Goal: Transaction & Acquisition: Obtain resource

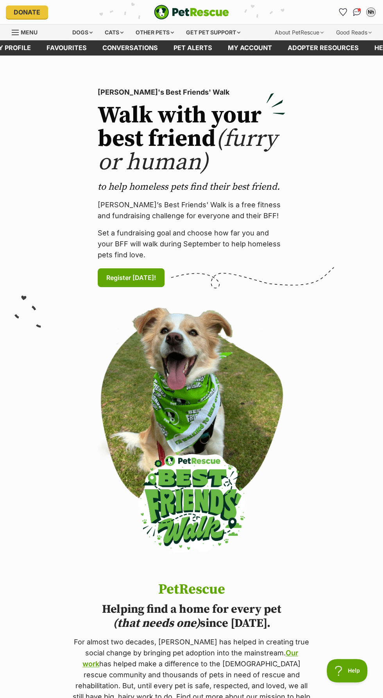
click at [30, 32] on span "Menu" at bounding box center [29, 32] width 17 height 7
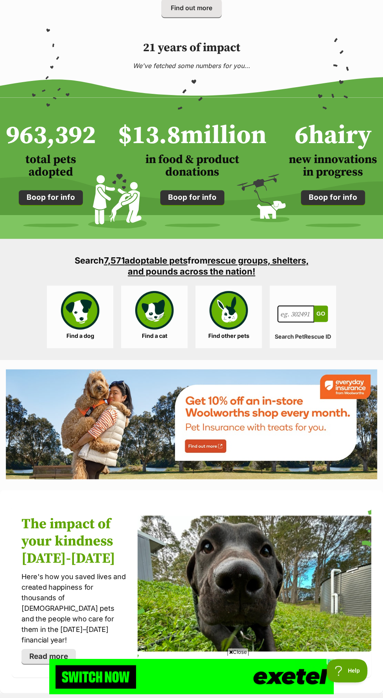
scroll to position [728, 0]
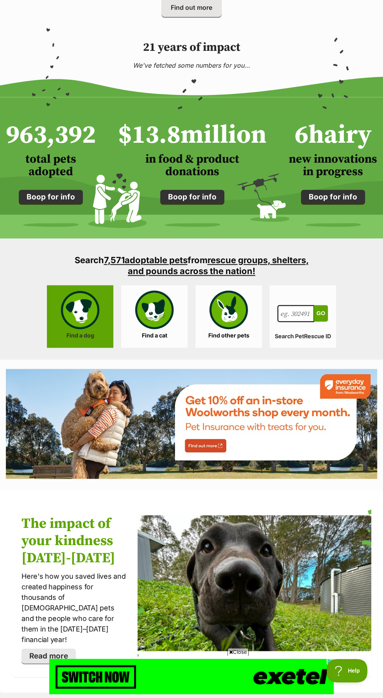
click at [89, 306] on link "Find a dog" at bounding box center [80, 316] width 66 height 63
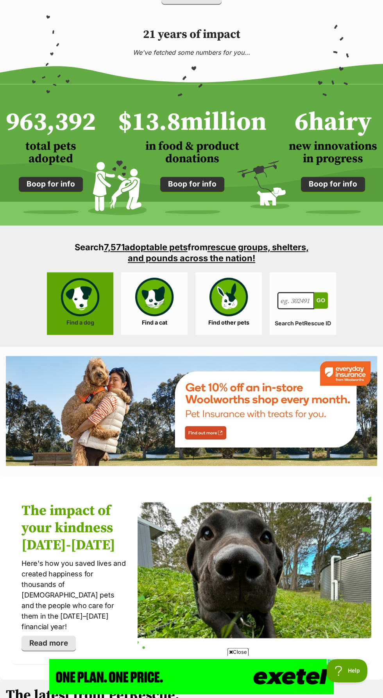
scroll to position [780, 0]
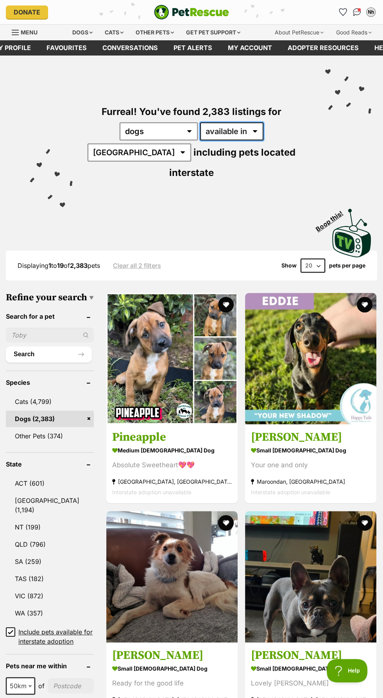
click at [235, 137] on select "available in located in" at bounding box center [231, 131] width 63 height 18
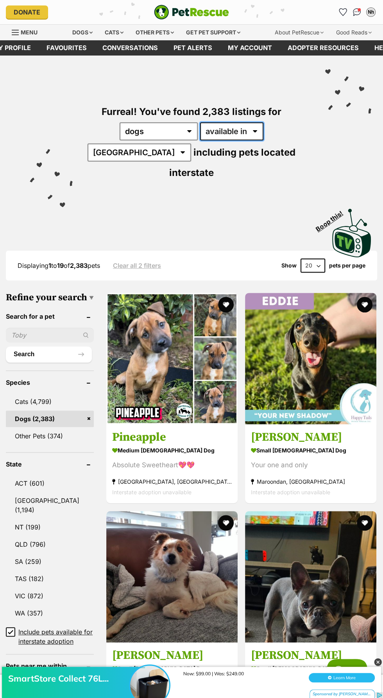
select select "disabled"
click at [200, 122] on select "available in located in" at bounding box center [231, 131] width 63 height 18
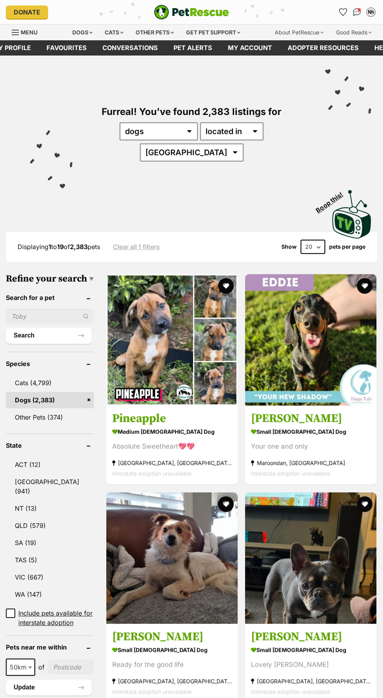
select select "QLD"
click at [237, 143] on select "Australia ACT NSW NT QLD SA TAS VIC WA" at bounding box center [192, 152] width 104 height 18
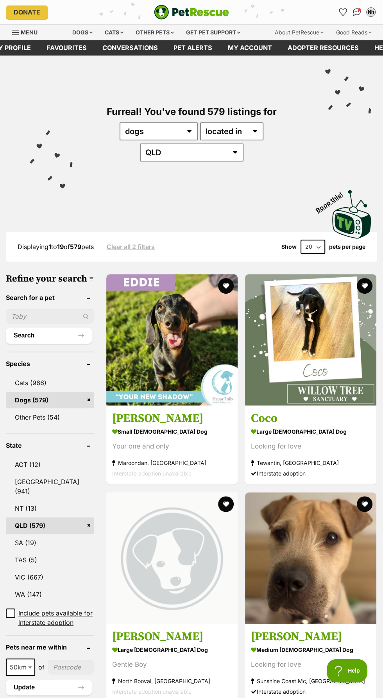
click at [29, 309] on input "text" at bounding box center [50, 316] width 88 height 15
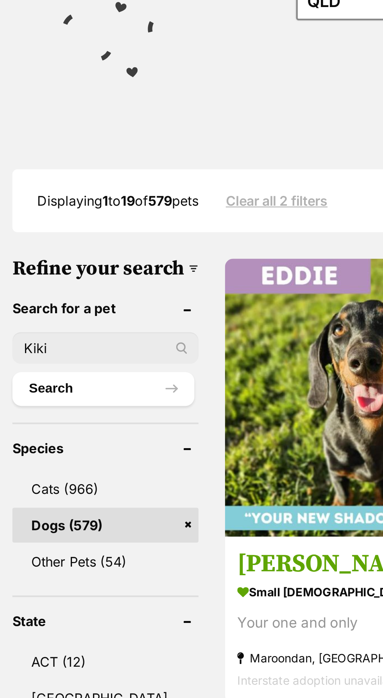
type input "Kiki"
click at [6, 328] on button "Search" at bounding box center [49, 336] width 86 height 16
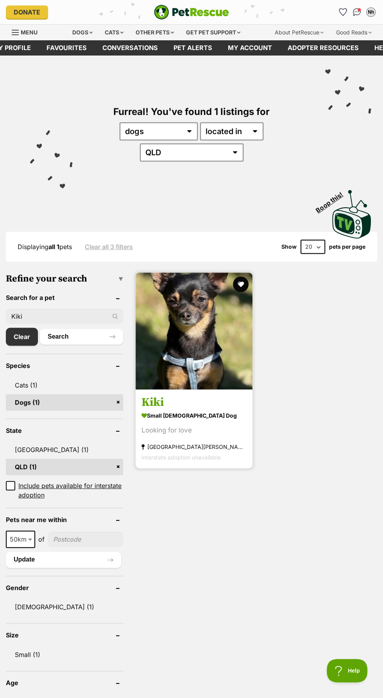
click at [248, 273] on img at bounding box center [194, 331] width 117 height 117
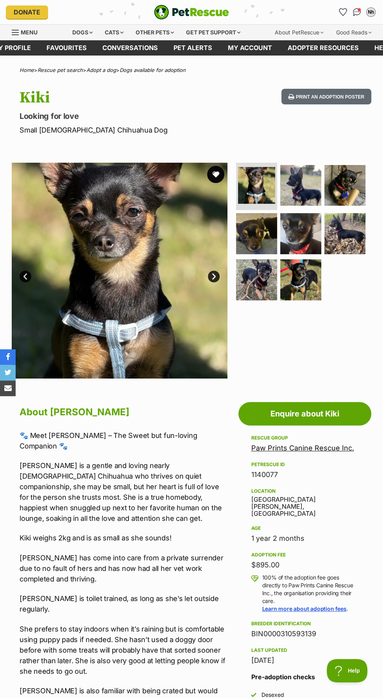
click at [218, 177] on button "favourite" at bounding box center [215, 174] width 17 height 17
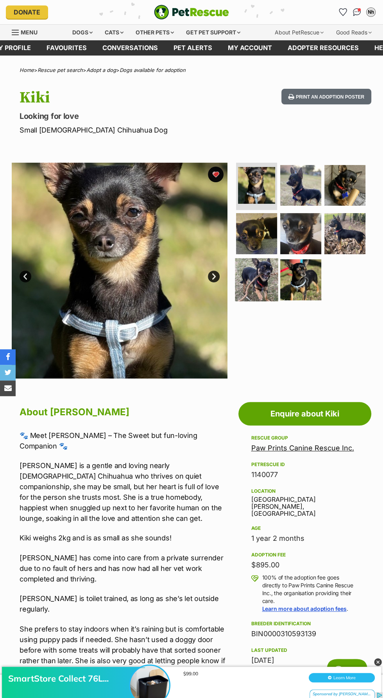
click at [262, 278] on img at bounding box center [256, 279] width 43 height 43
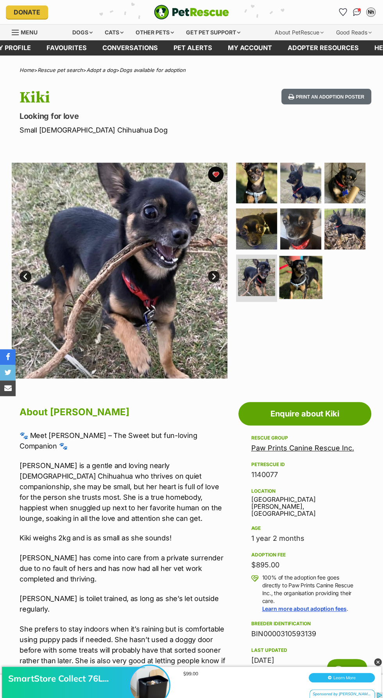
click at [307, 277] on img at bounding box center [301, 277] width 43 height 43
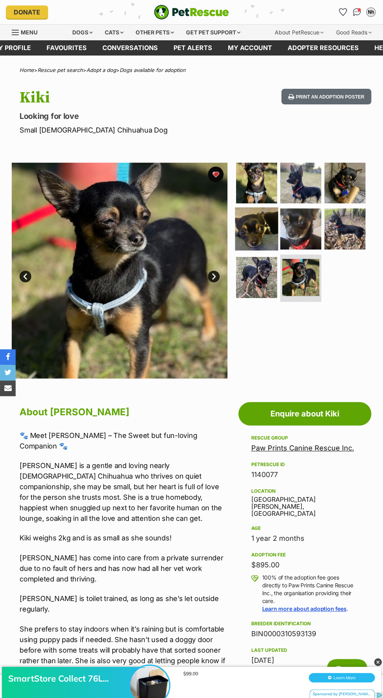
click at [261, 230] on img at bounding box center [256, 228] width 43 height 43
